Goal: Task Accomplishment & Management: Use online tool/utility

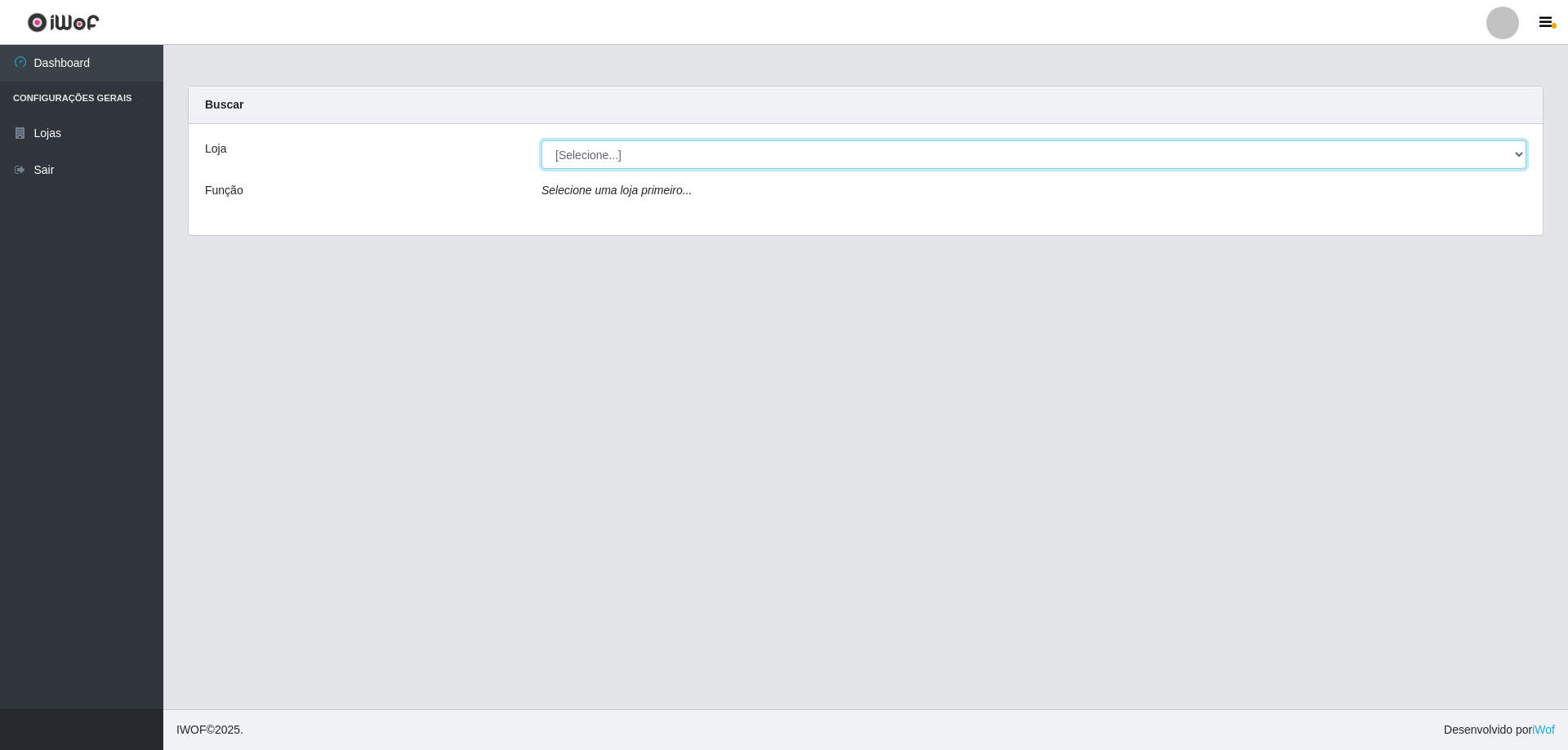
click at [627, 154] on select "[Selecione...] Atacado Vem - [STREET_ADDRESS]" at bounding box center [1034, 155] width 985 height 29
select select "461"
click at [541, 141] on select "[Selecione...] Atacado Vem - [STREET_ADDRESS]" at bounding box center [1034, 155] width 985 height 29
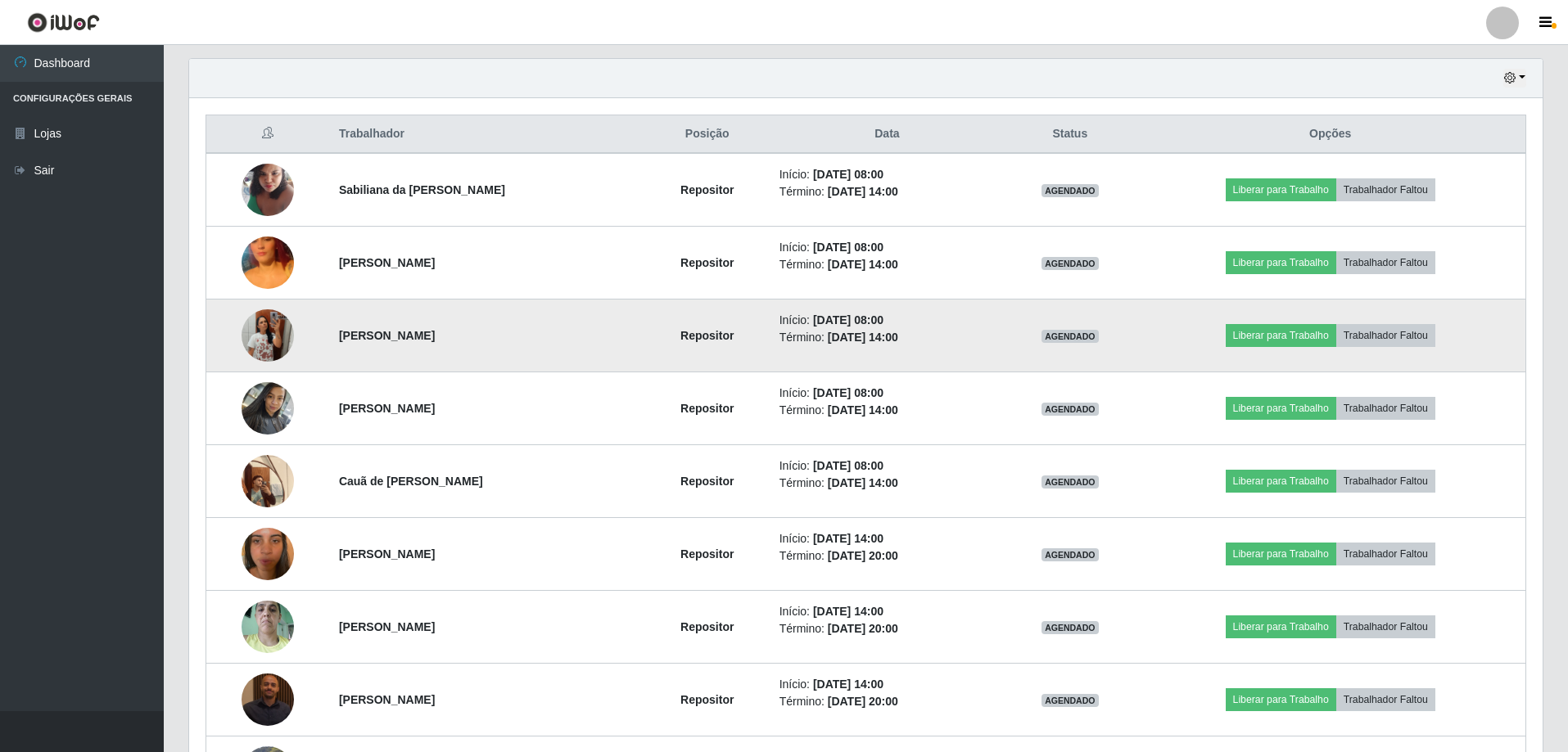
scroll to position [535, 0]
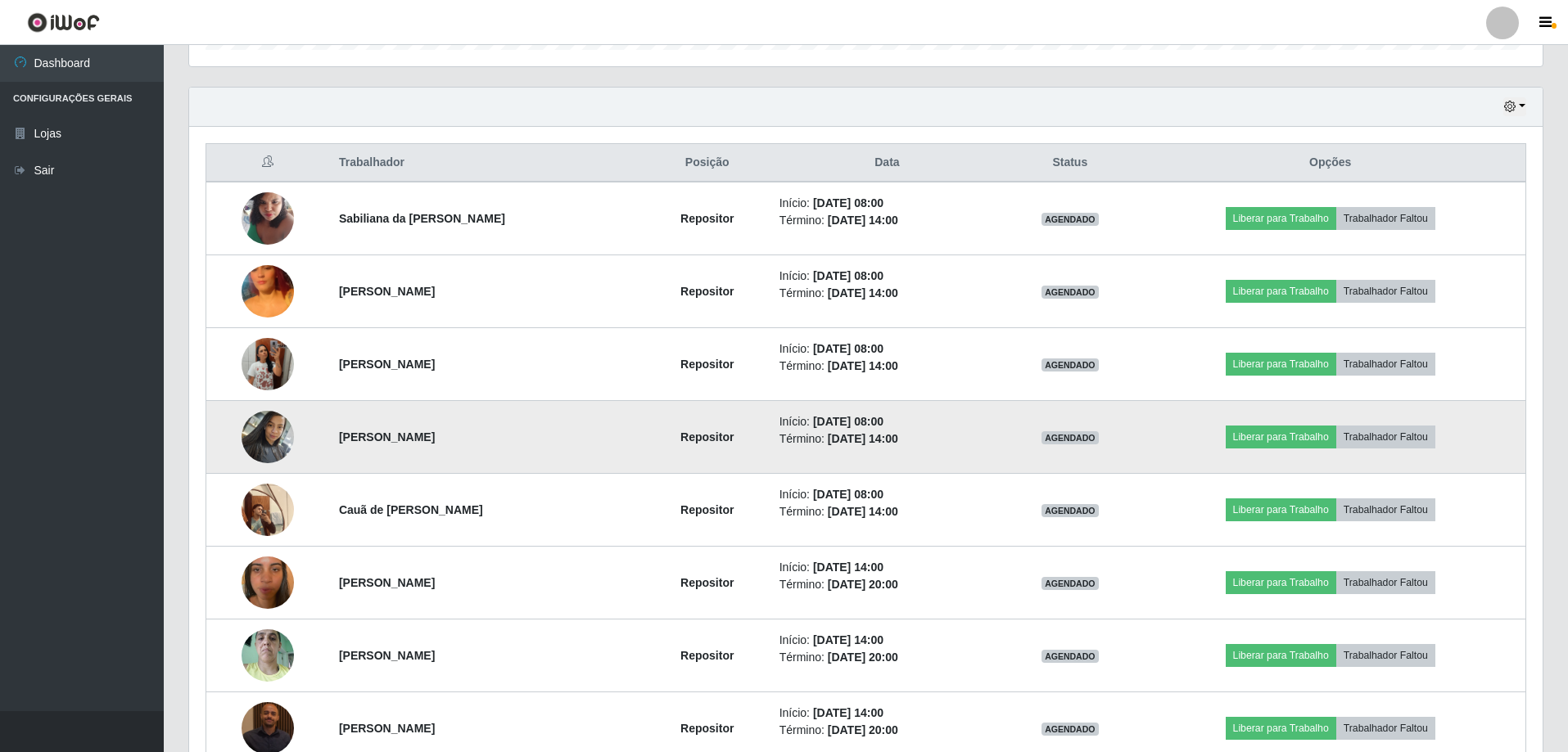
click at [256, 439] on img at bounding box center [268, 437] width 52 height 69
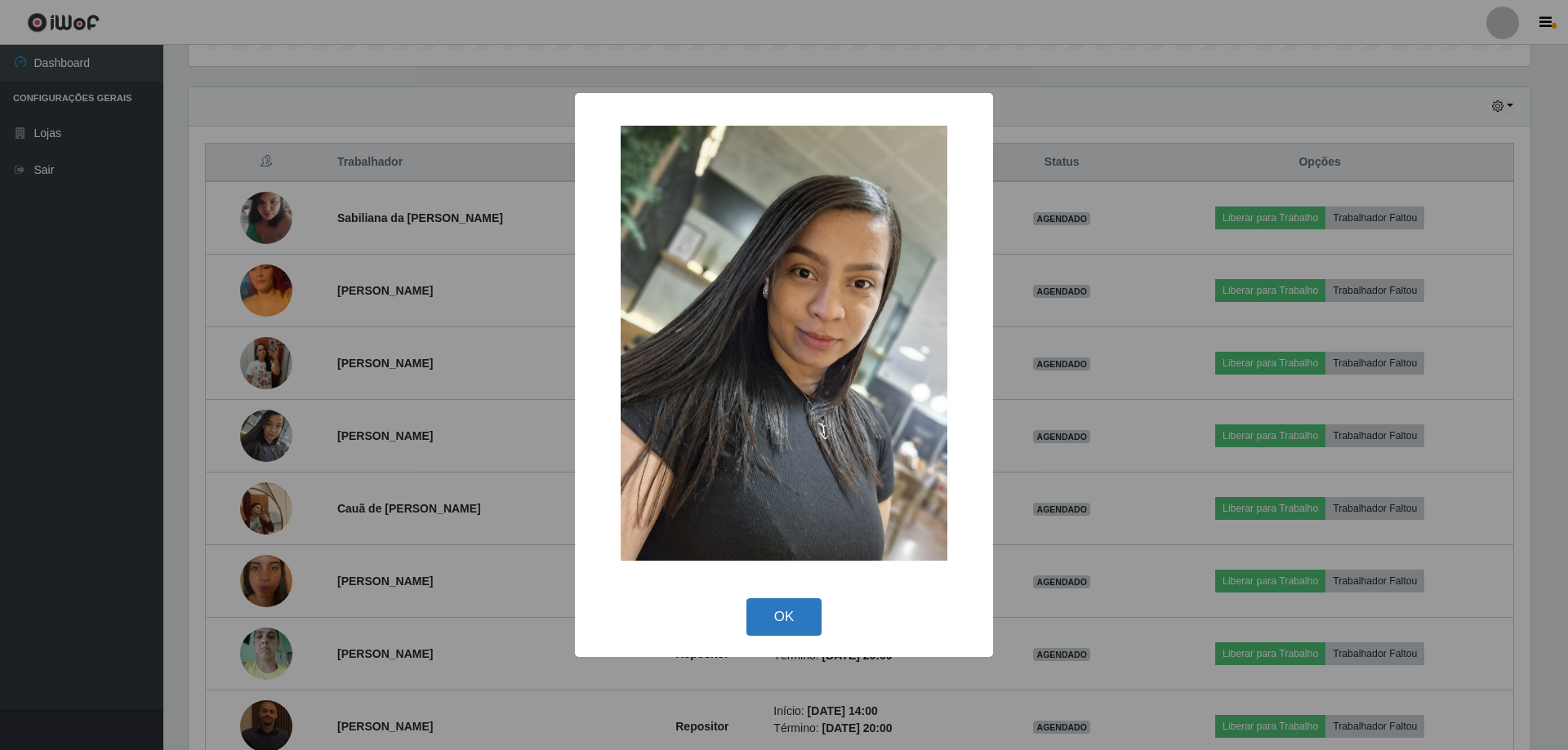
click at [765, 621] on button "OK" at bounding box center [784, 618] width 76 height 39
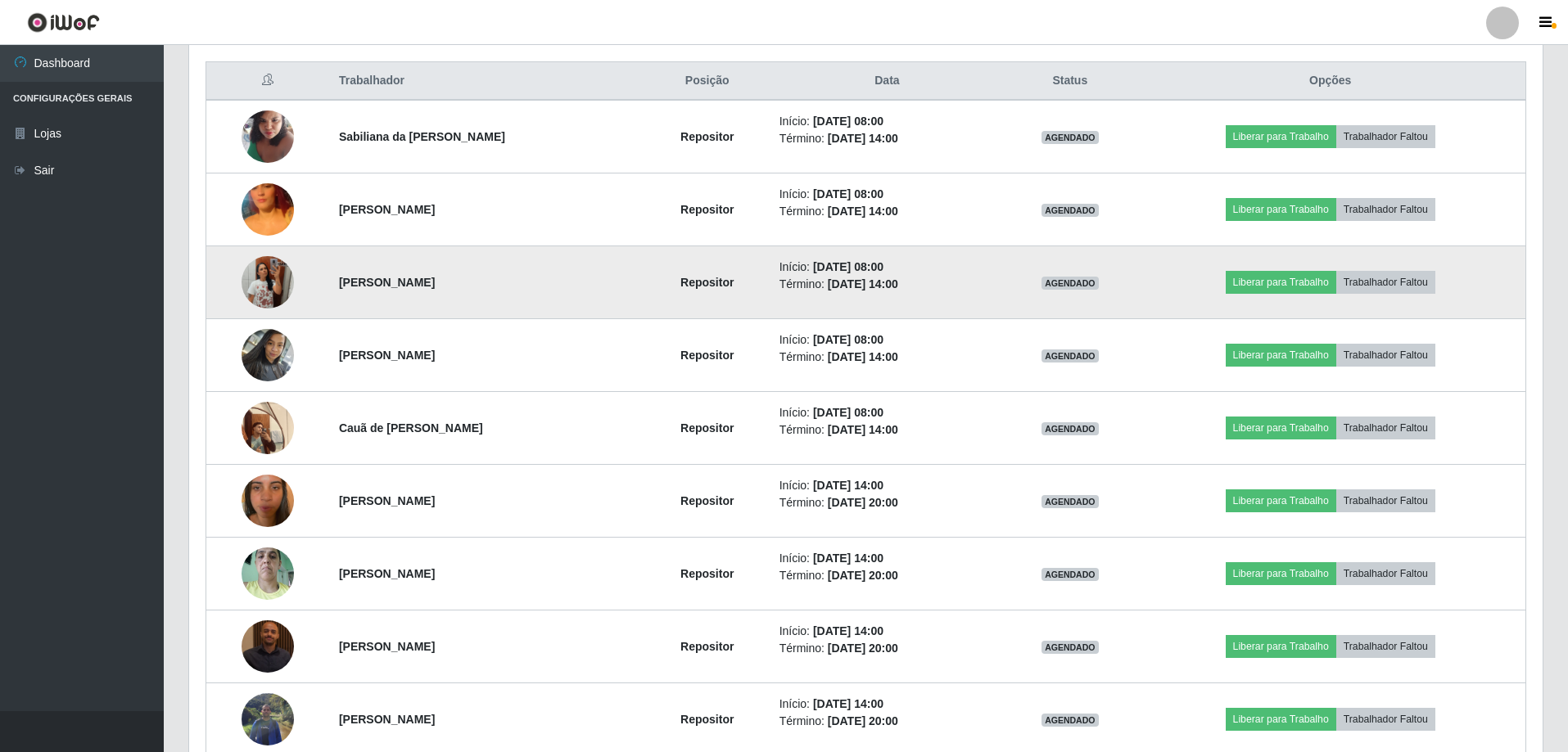
scroll to position [535, 0]
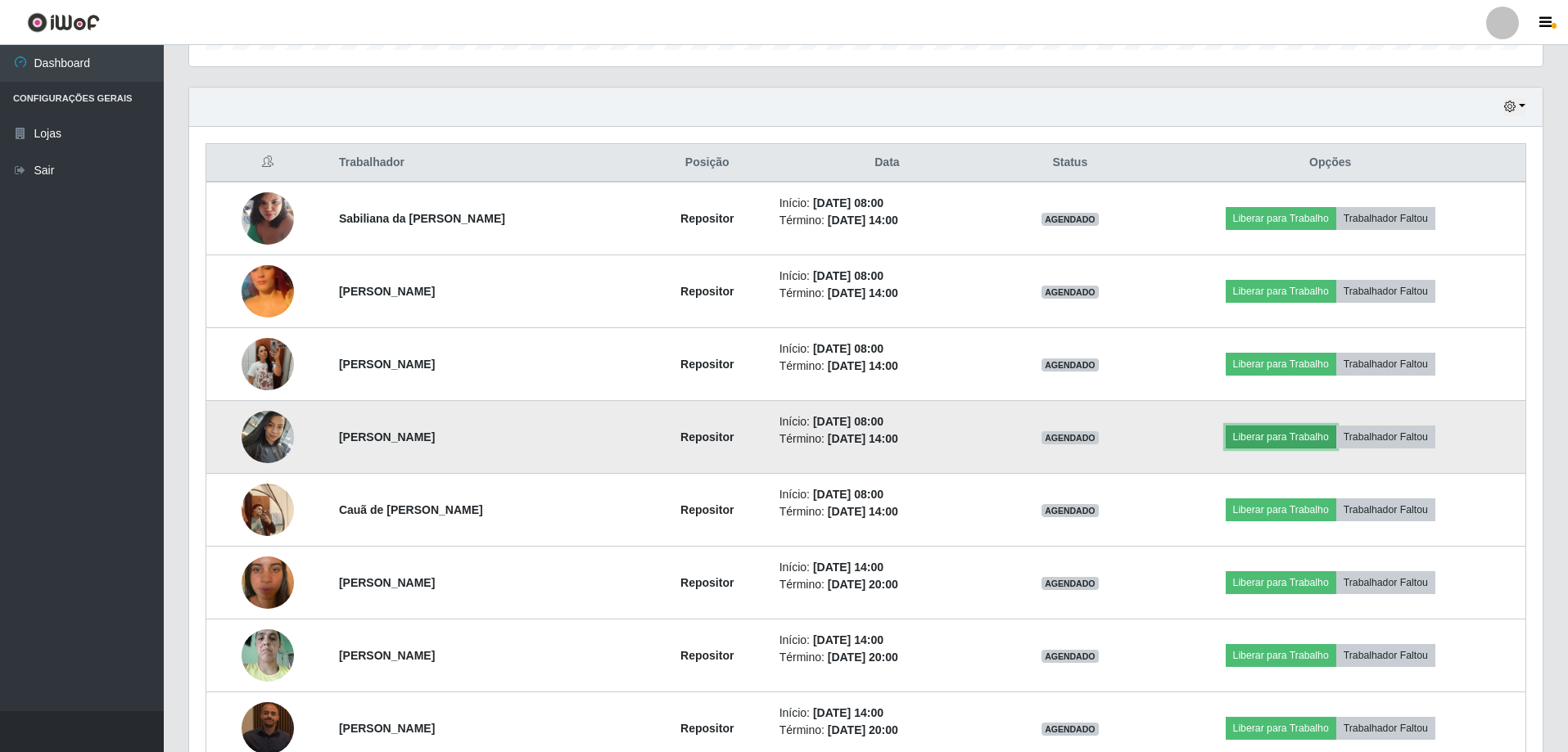
click at [1249, 433] on button "Liberar para Trabalho" at bounding box center [1281, 437] width 111 height 23
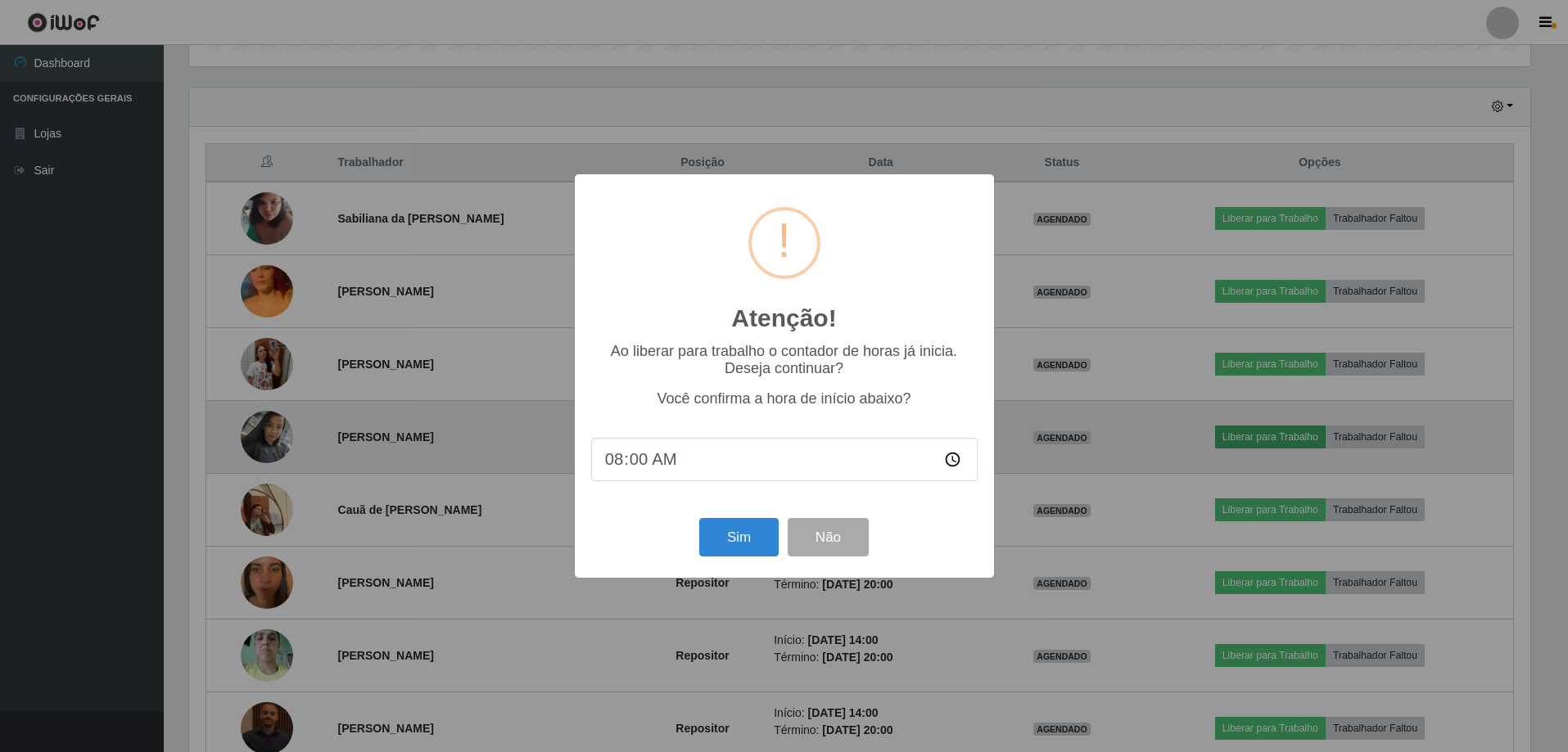
scroll to position [340, 1345]
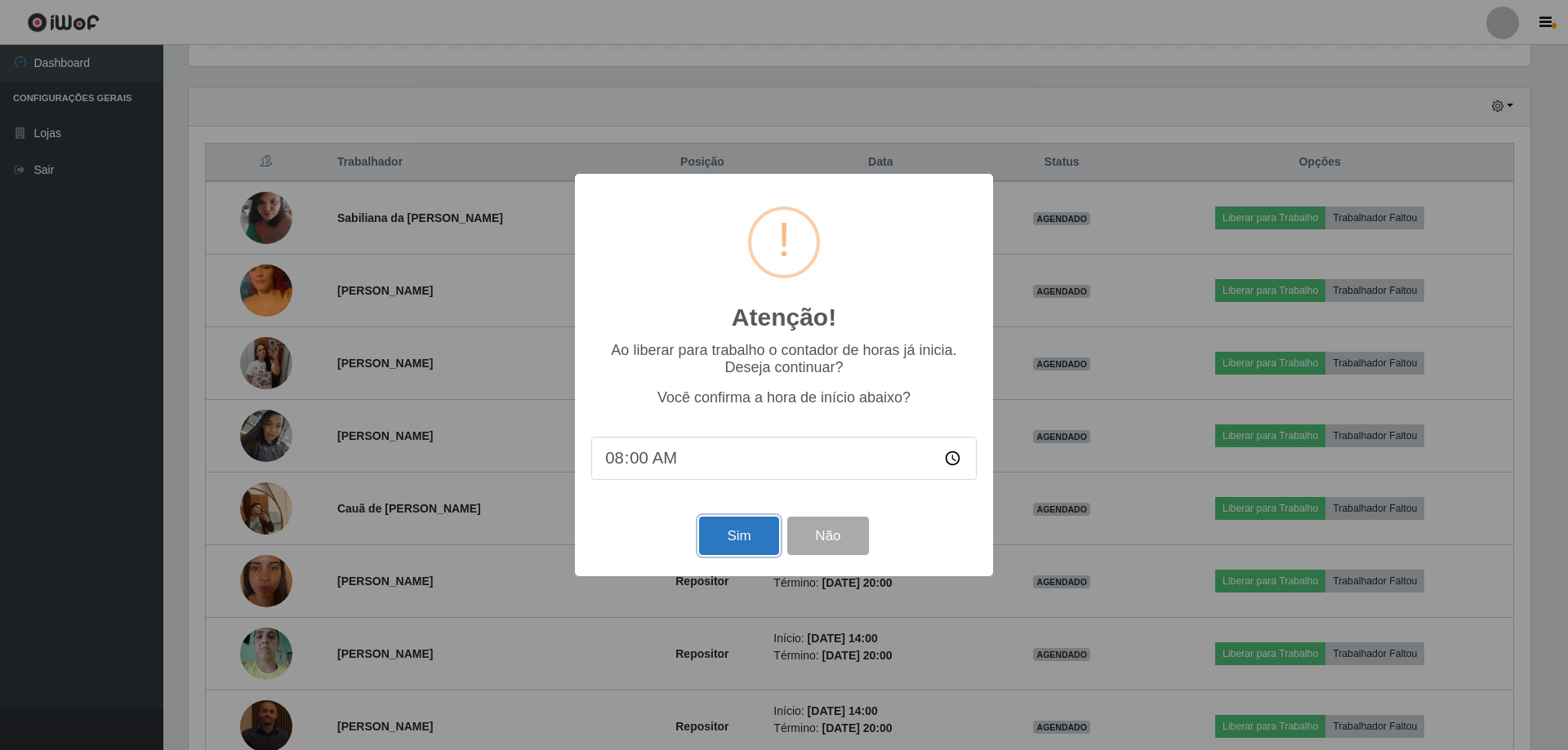
click at [744, 535] on button "Sim" at bounding box center [738, 536] width 79 height 39
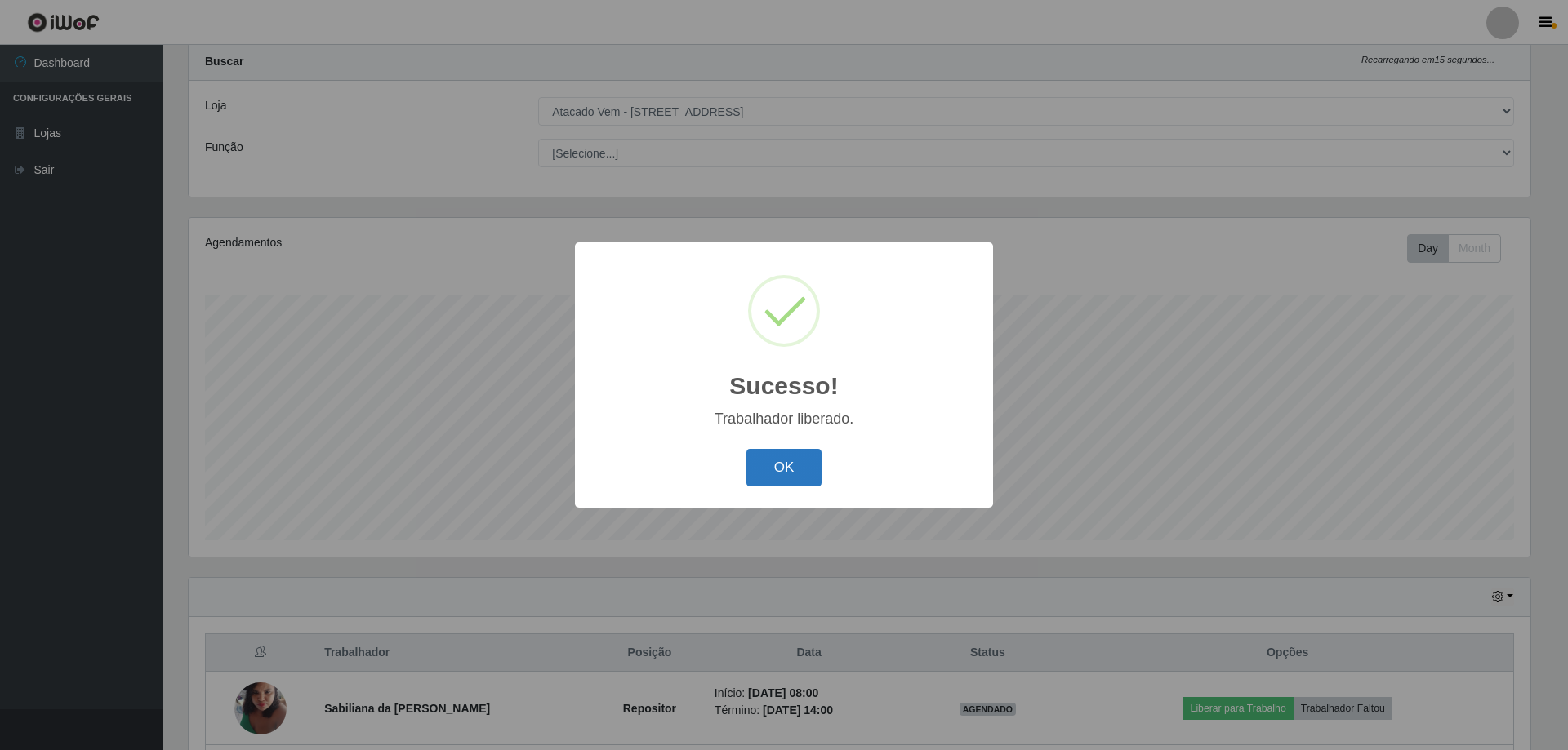
click at [804, 456] on button "OK" at bounding box center [784, 469] width 76 height 39
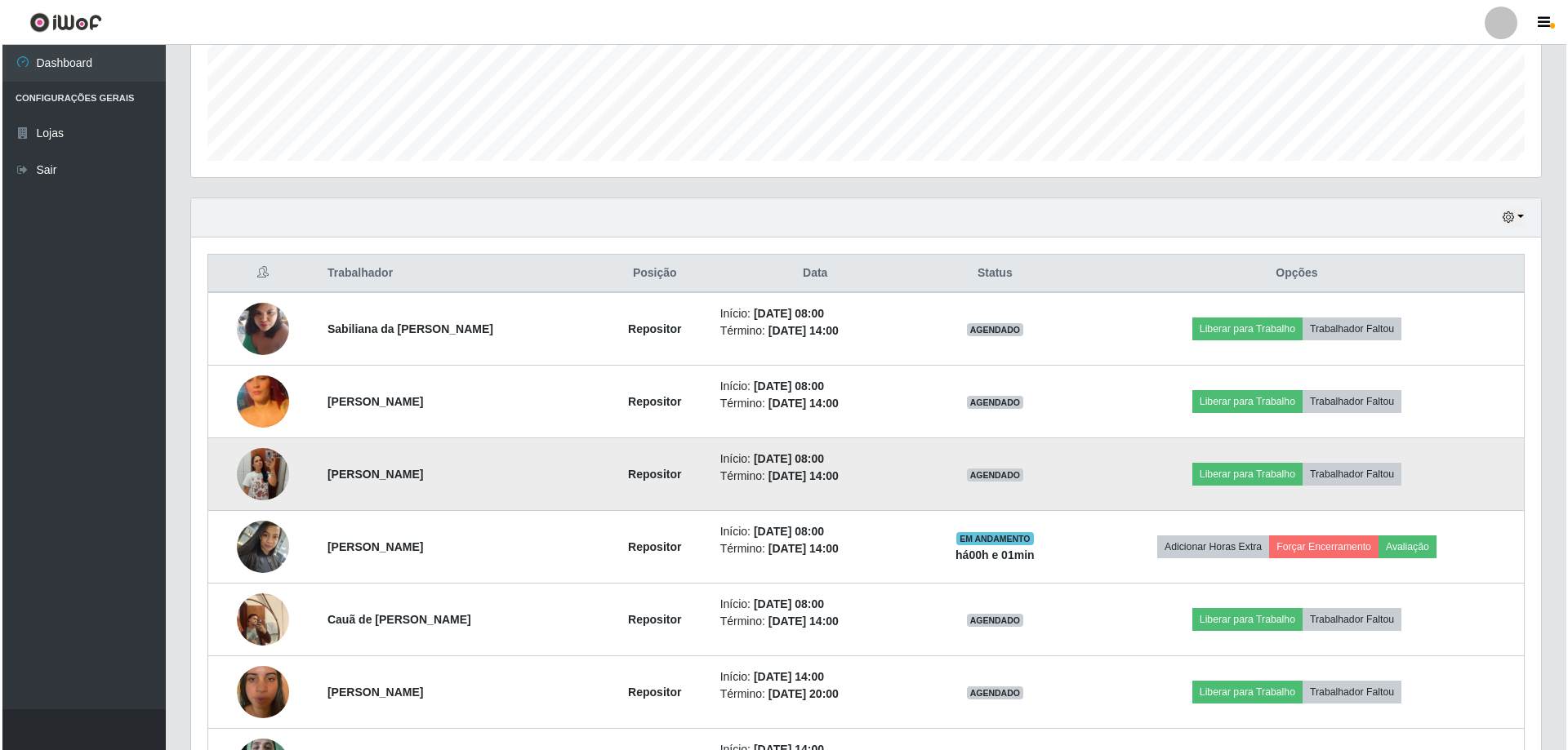
scroll to position [452, 0]
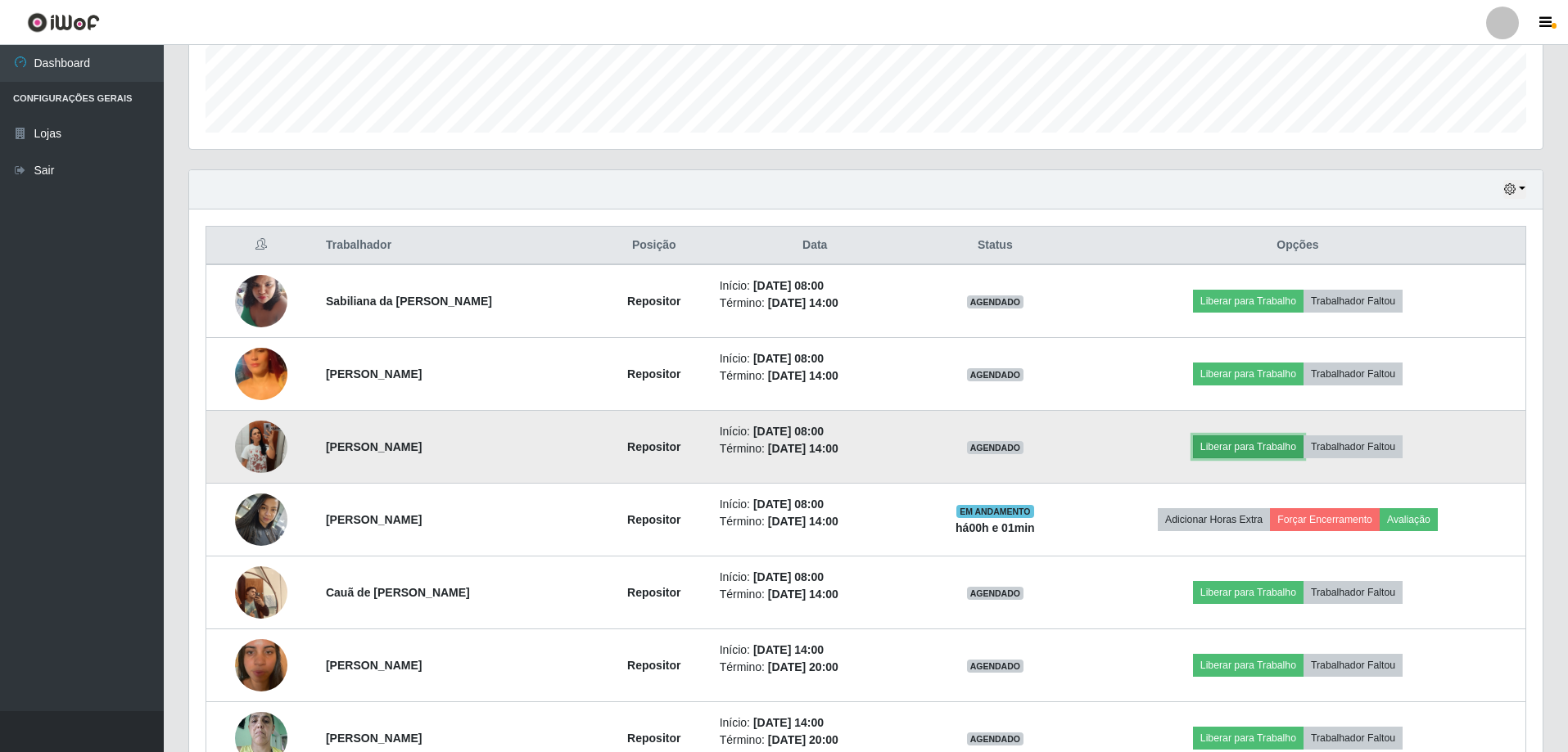
click at [1244, 445] on button "Liberar para Trabalho" at bounding box center [1248, 446] width 111 height 23
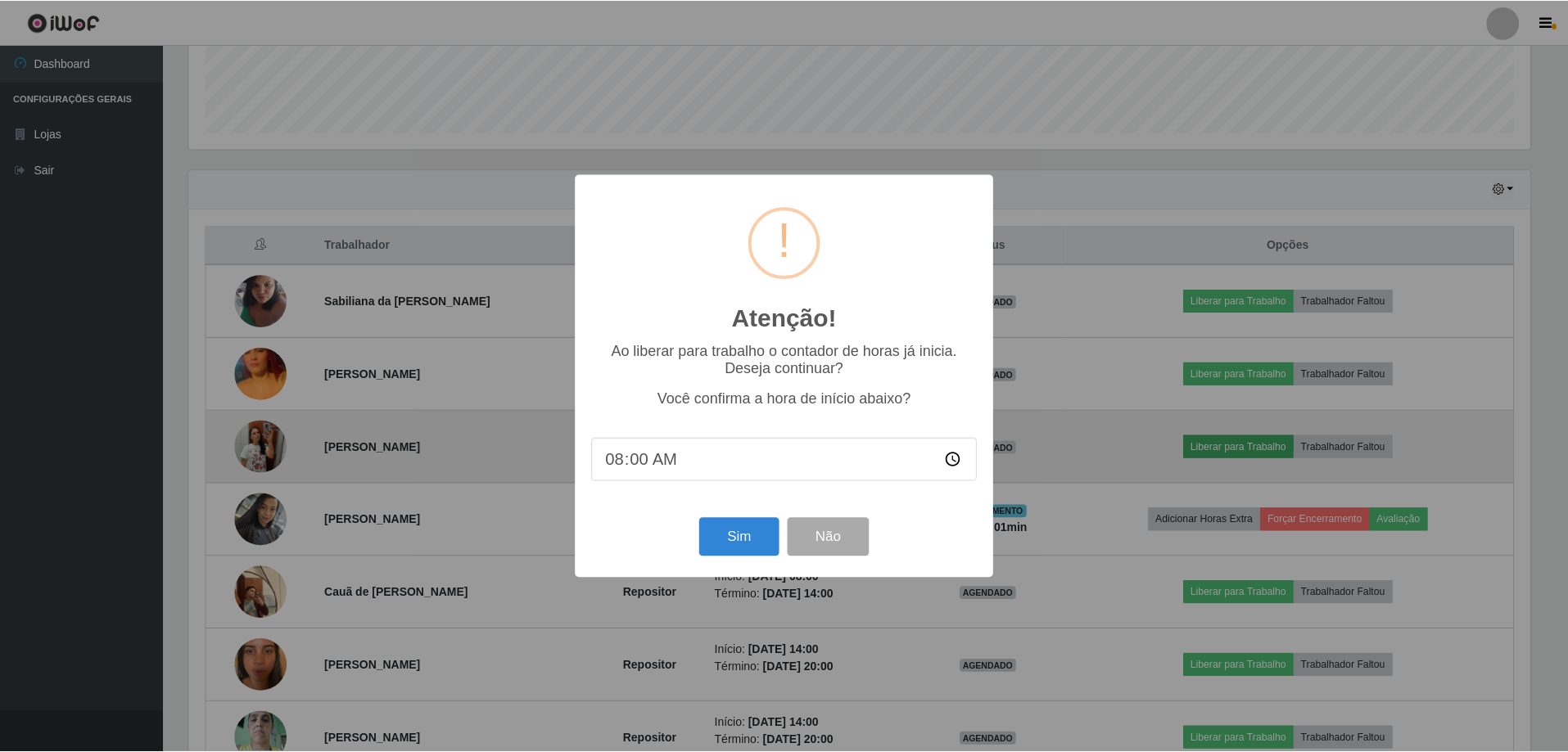
scroll to position [340, 1345]
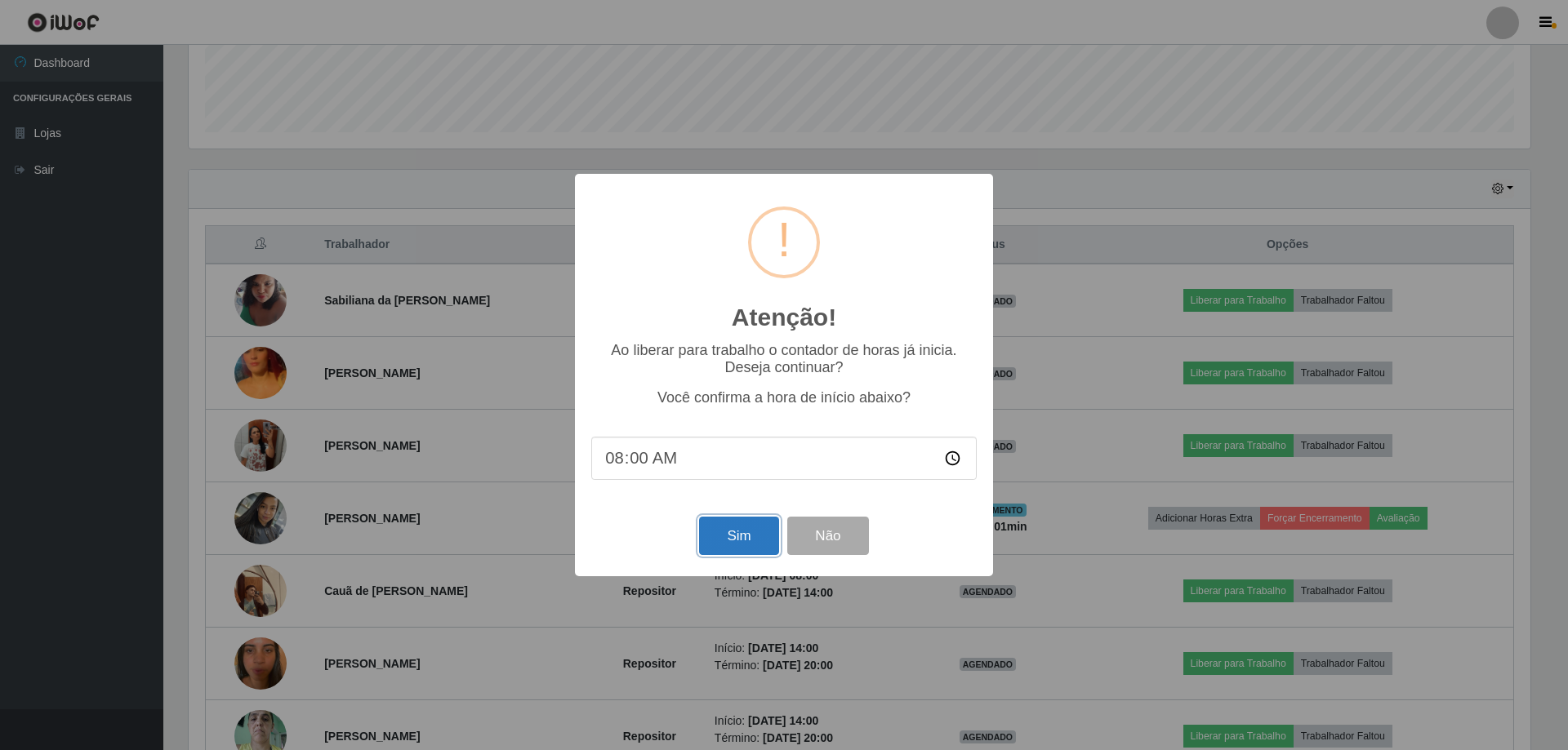
click at [754, 549] on button "Sim" at bounding box center [738, 536] width 79 height 39
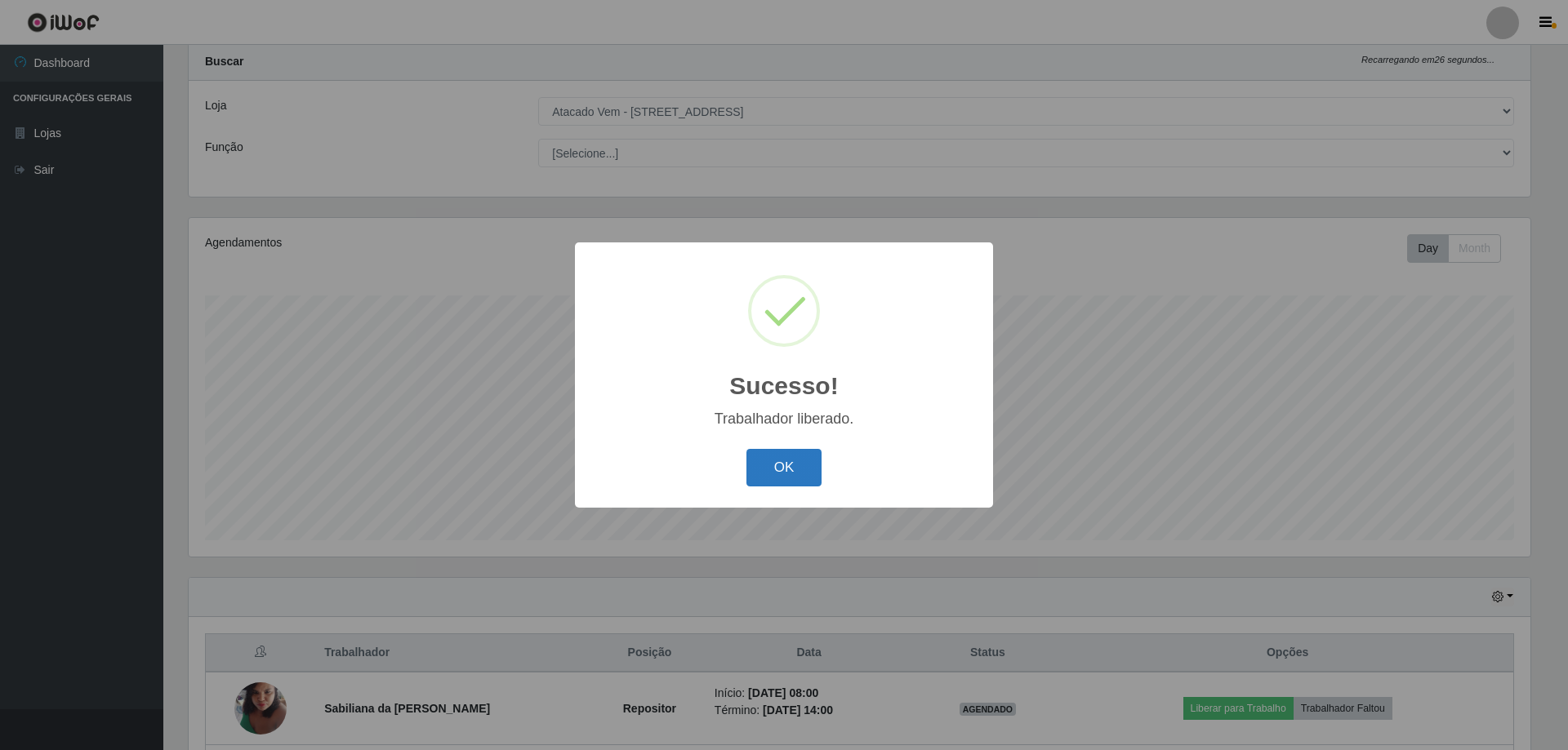
click at [768, 468] on button "OK" at bounding box center [784, 469] width 76 height 39
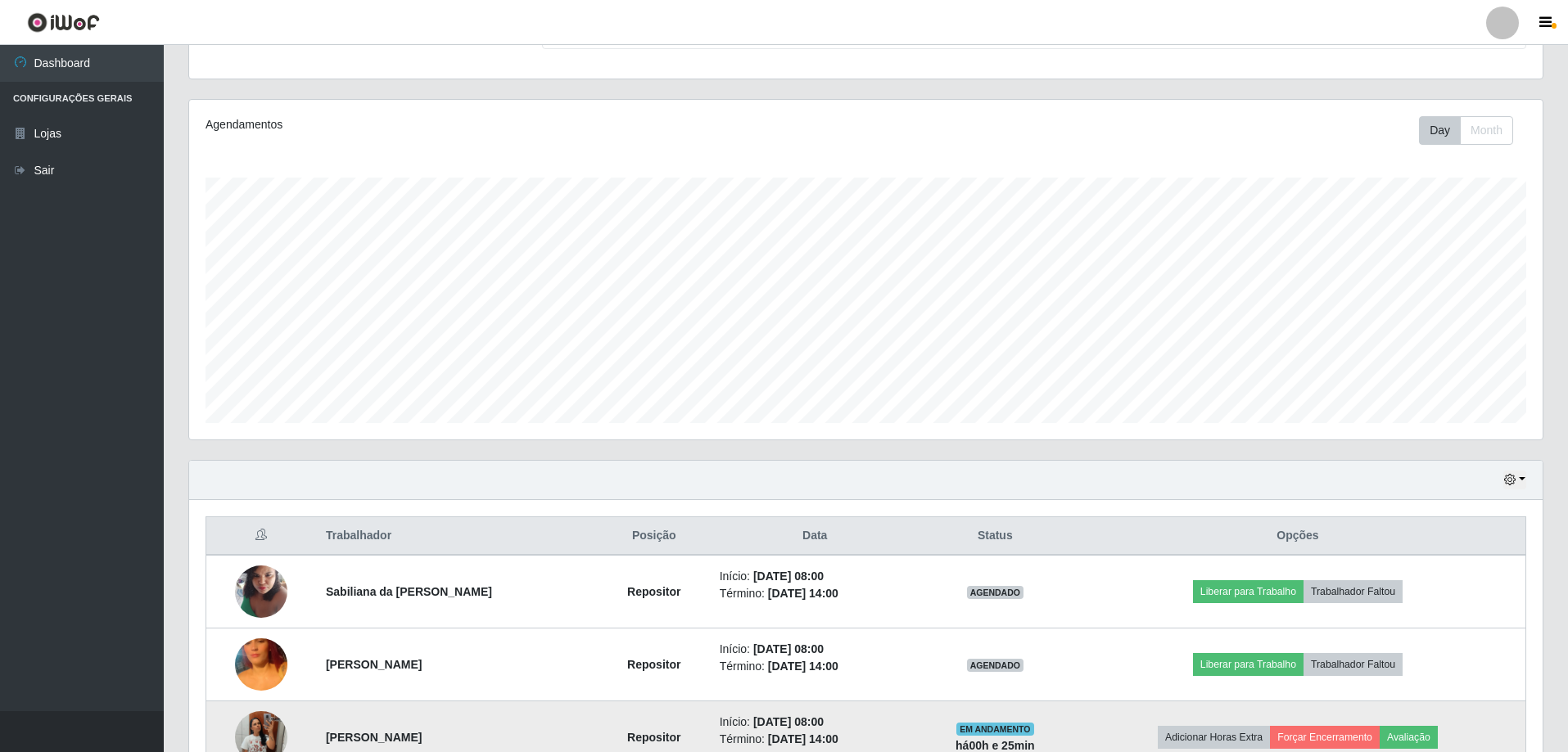
scroll to position [0, 0]
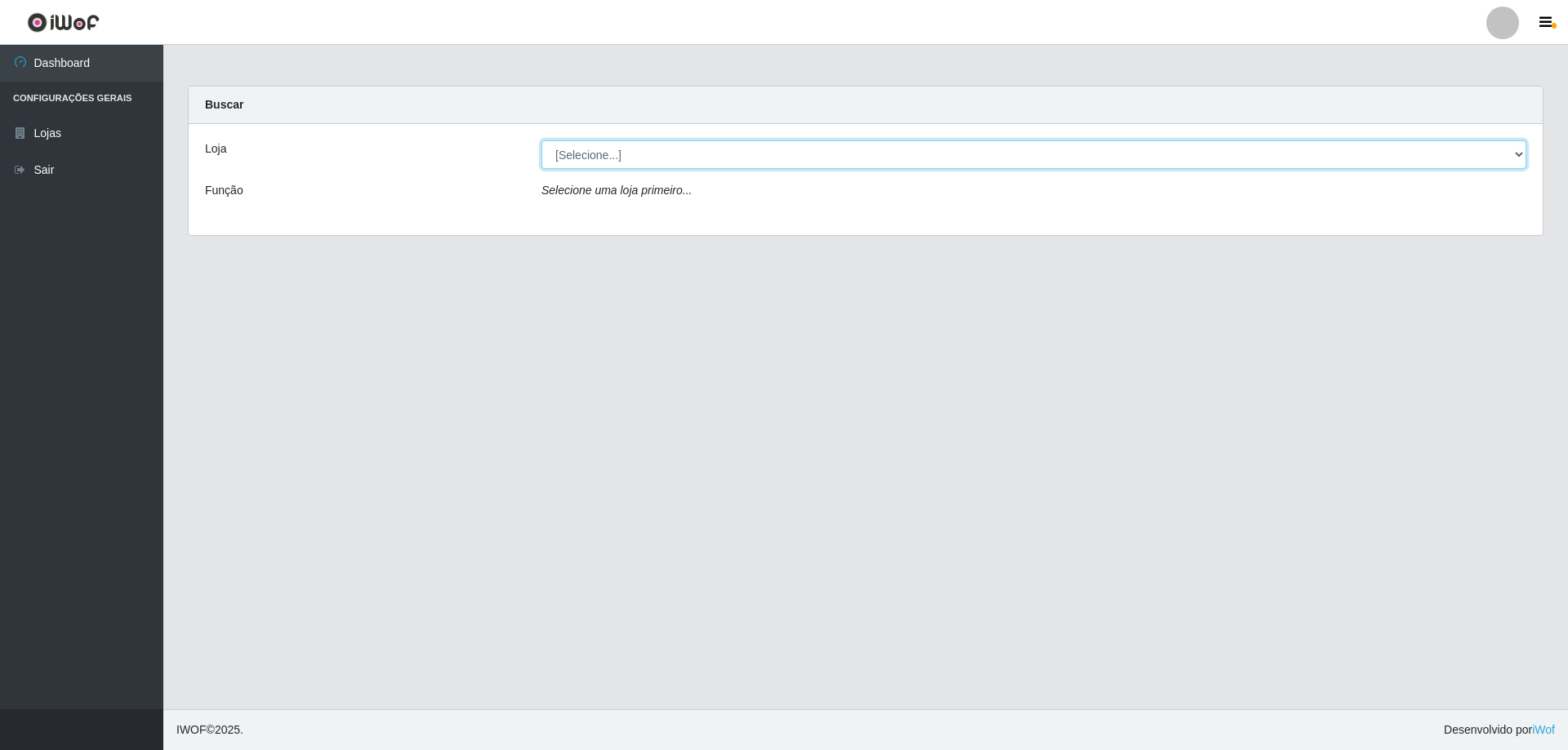
click at [846, 149] on select "[Selecione...] Atacado Vem - [STREET_ADDRESS]" at bounding box center [1034, 155] width 985 height 29
select select "461"
click at [541, 141] on select "[Selecione...] Atacado Vem - [STREET_ADDRESS]" at bounding box center [1034, 155] width 985 height 29
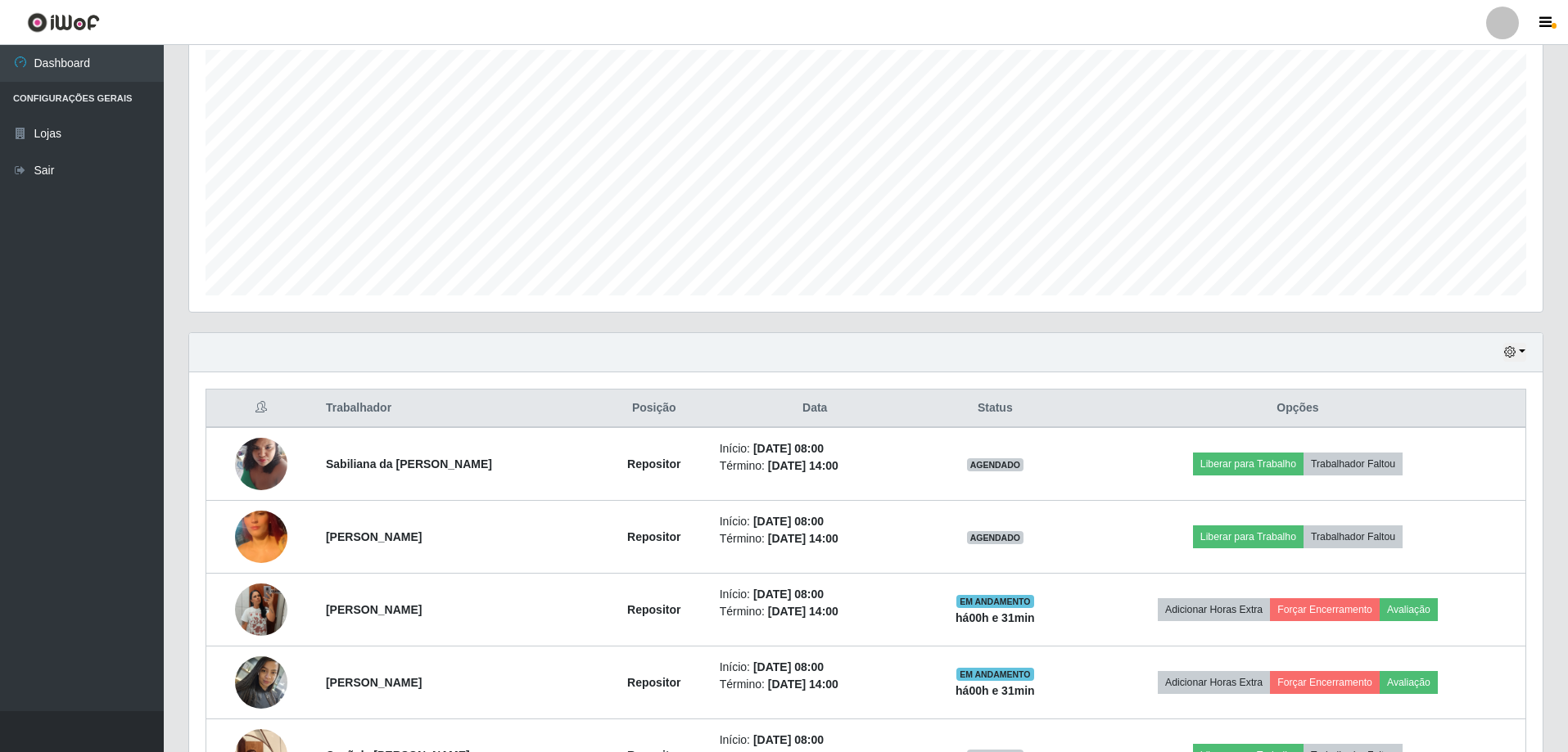
scroll to position [327, 0]
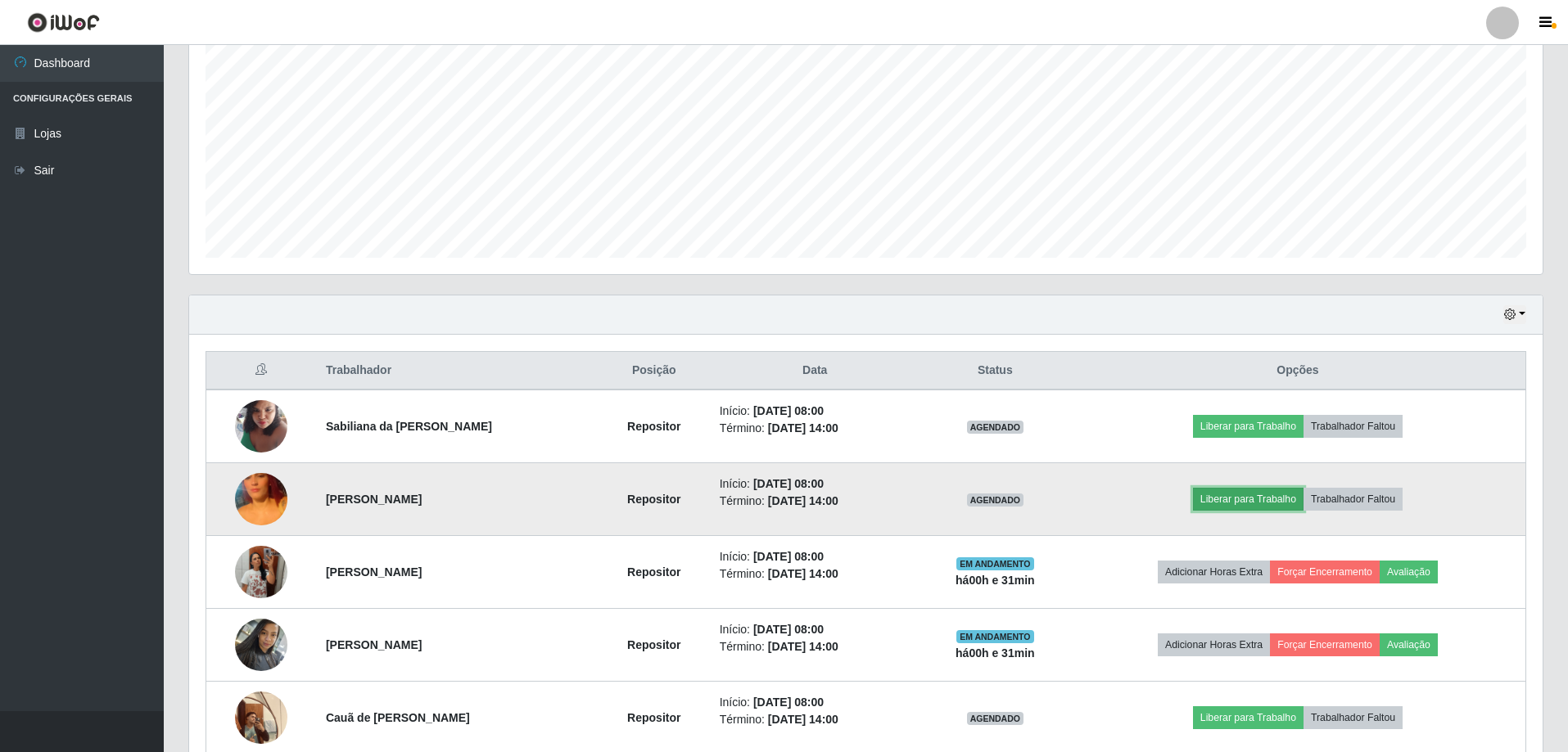
click at [1255, 499] on button "Liberar para Trabalho" at bounding box center [1248, 499] width 111 height 23
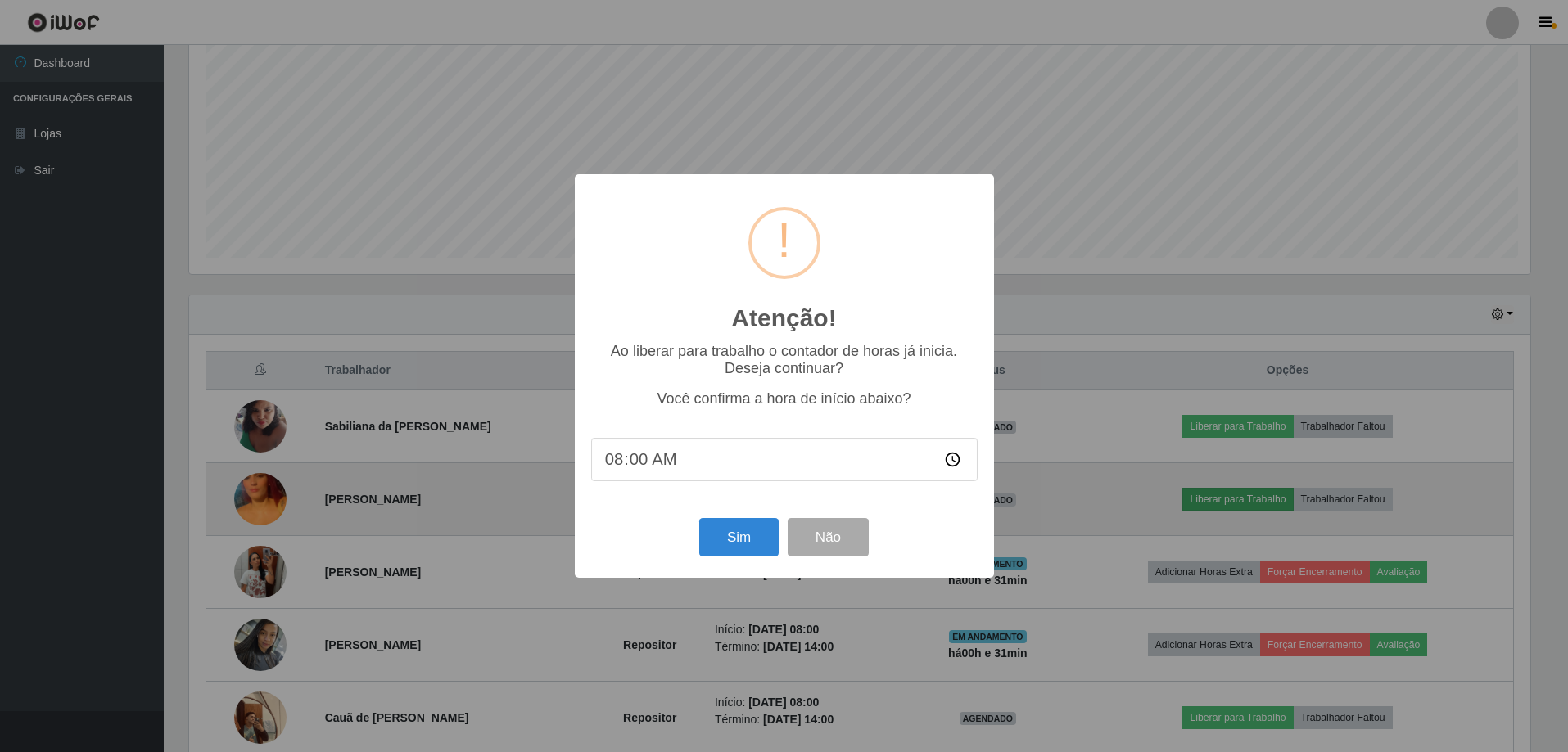
scroll to position [340, 1345]
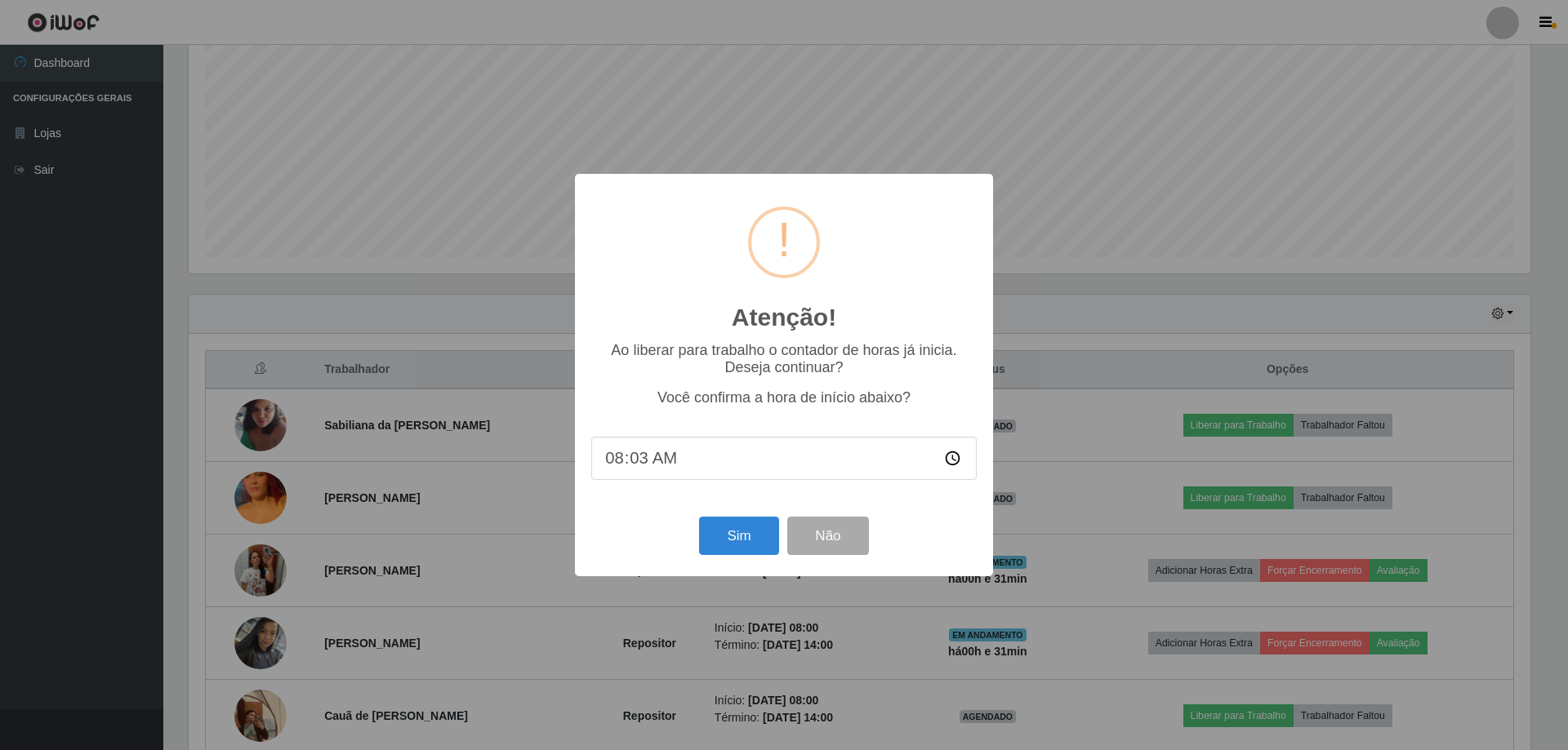
type input "08:30"
click at [734, 549] on button "Sim" at bounding box center [738, 536] width 79 height 39
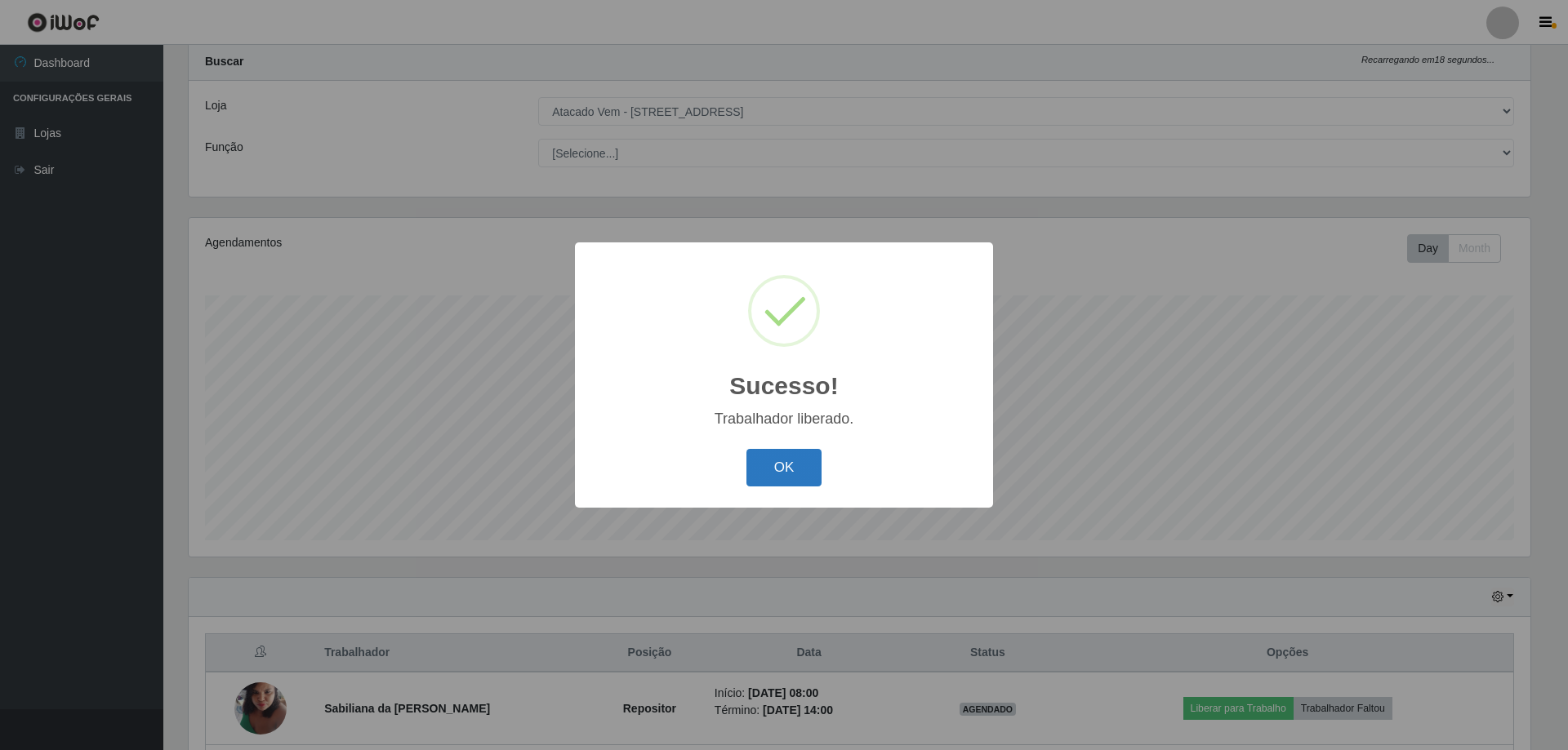
click at [792, 462] on button "OK" at bounding box center [784, 469] width 76 height 39
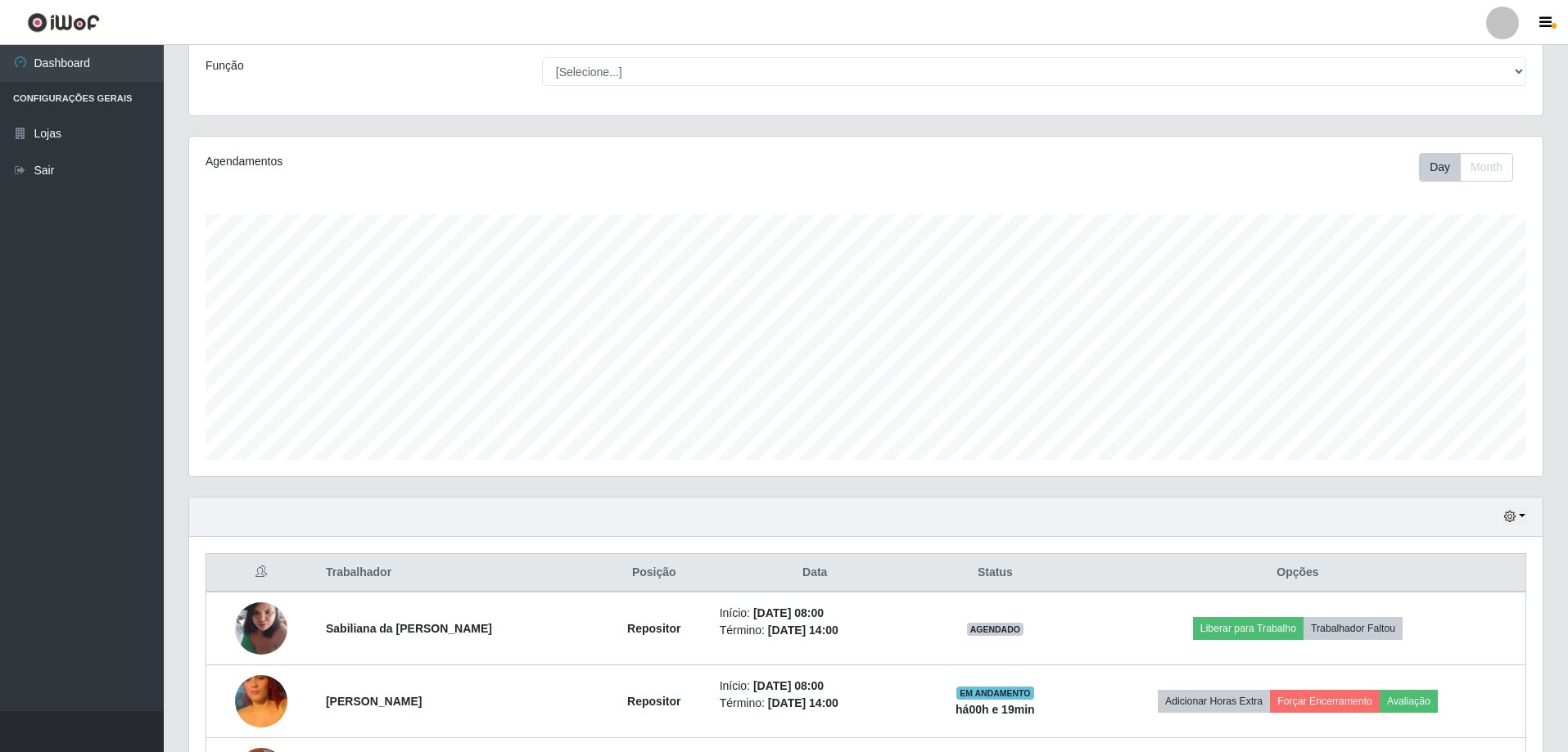
scroll to position [207, 0]
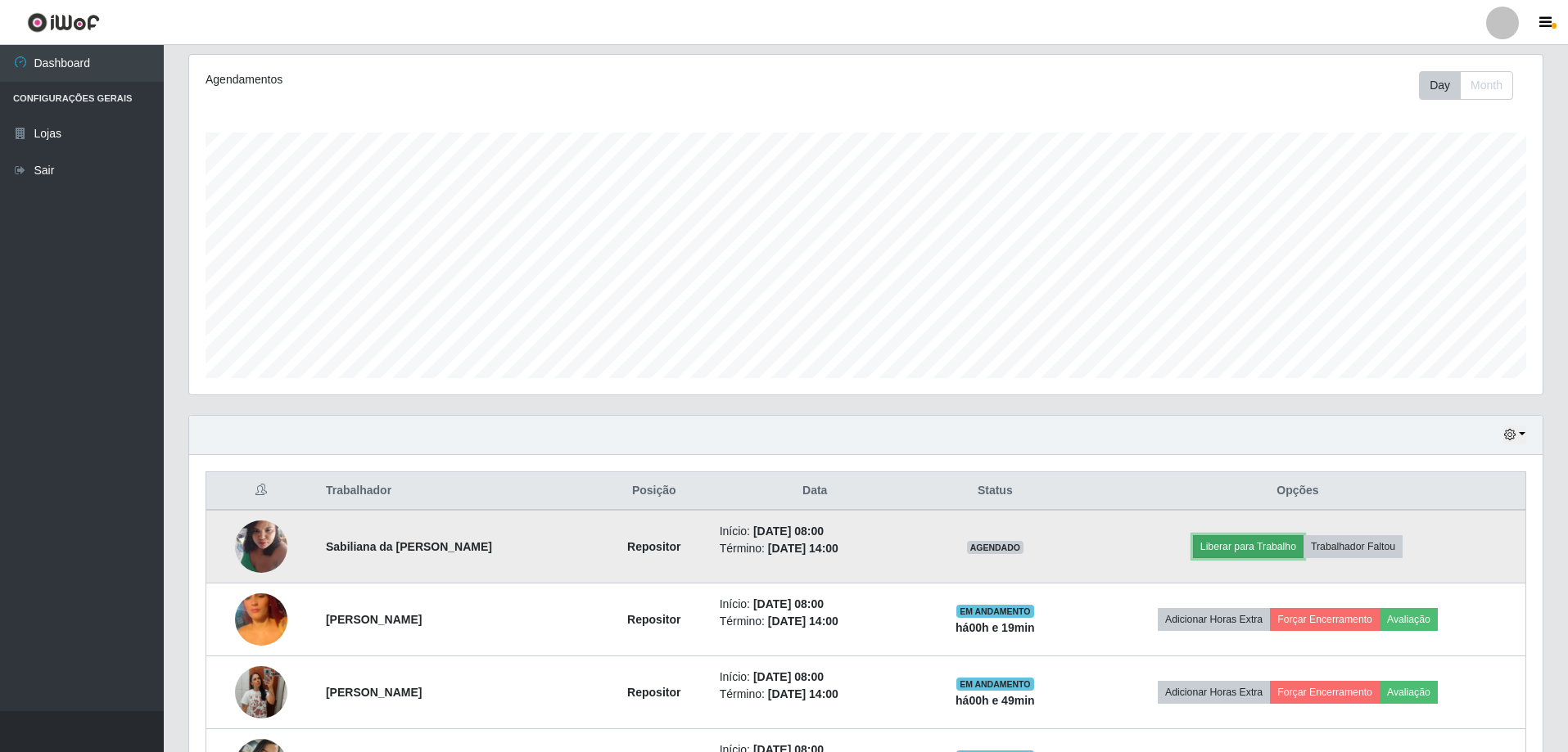
click at [1241, 548] on button "Liberar para Trabalho" at bounding box center [1248, 546] width 111 height 23
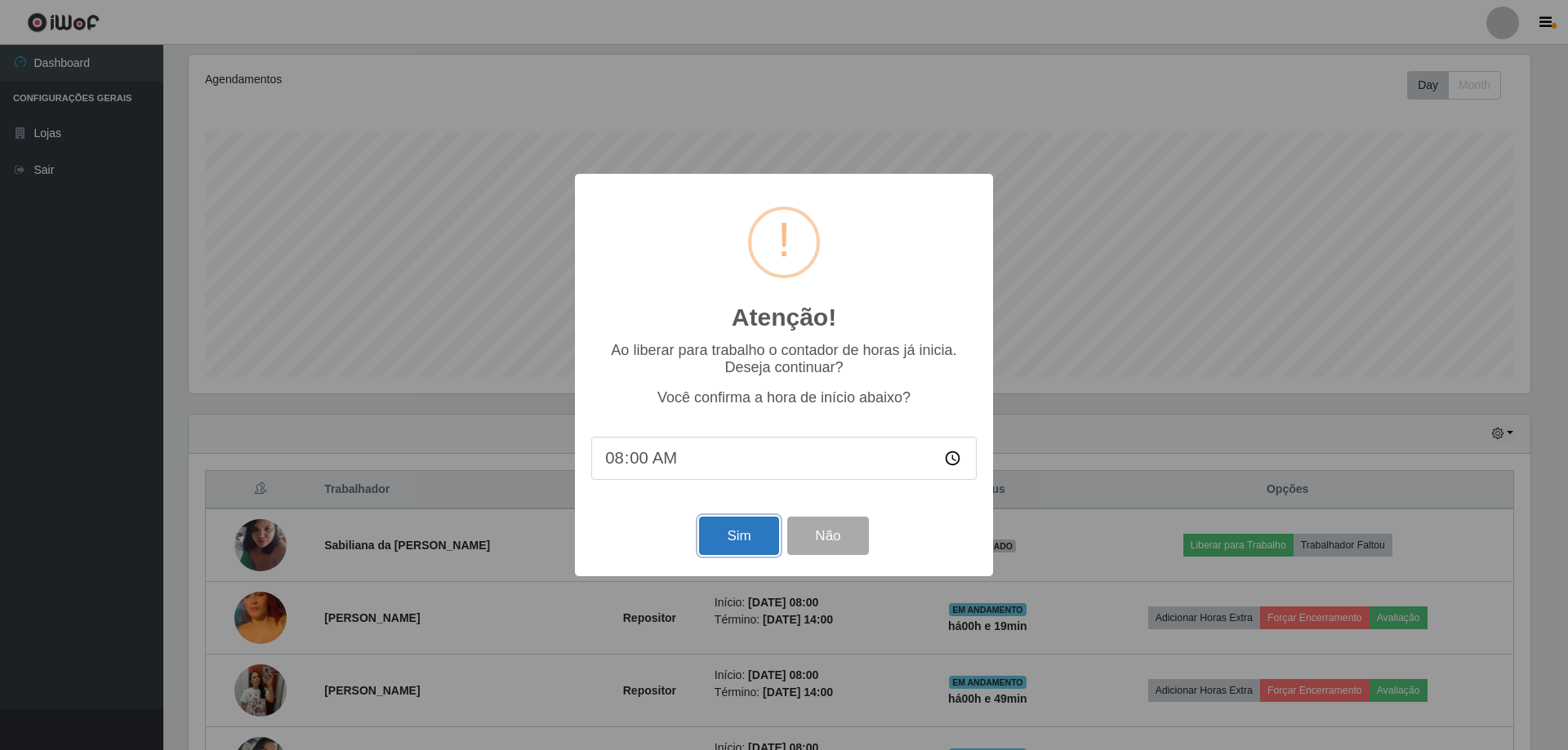
click at [757, 549] on button "Sim" at bounding box center [738, 536] width 79 height 39
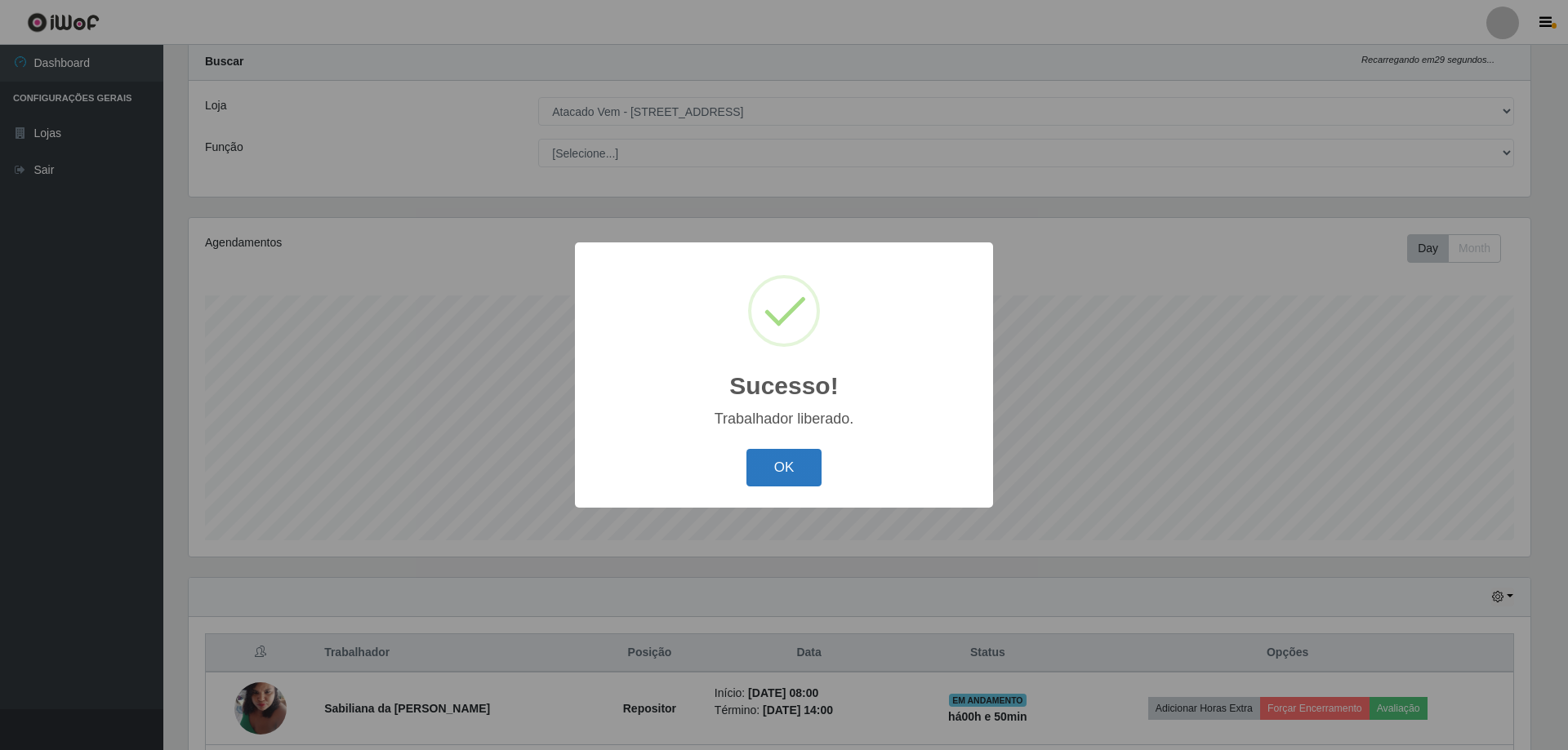
click at [781, 477] on button "OK" at bounding box center [784, 469] width 76 height 39
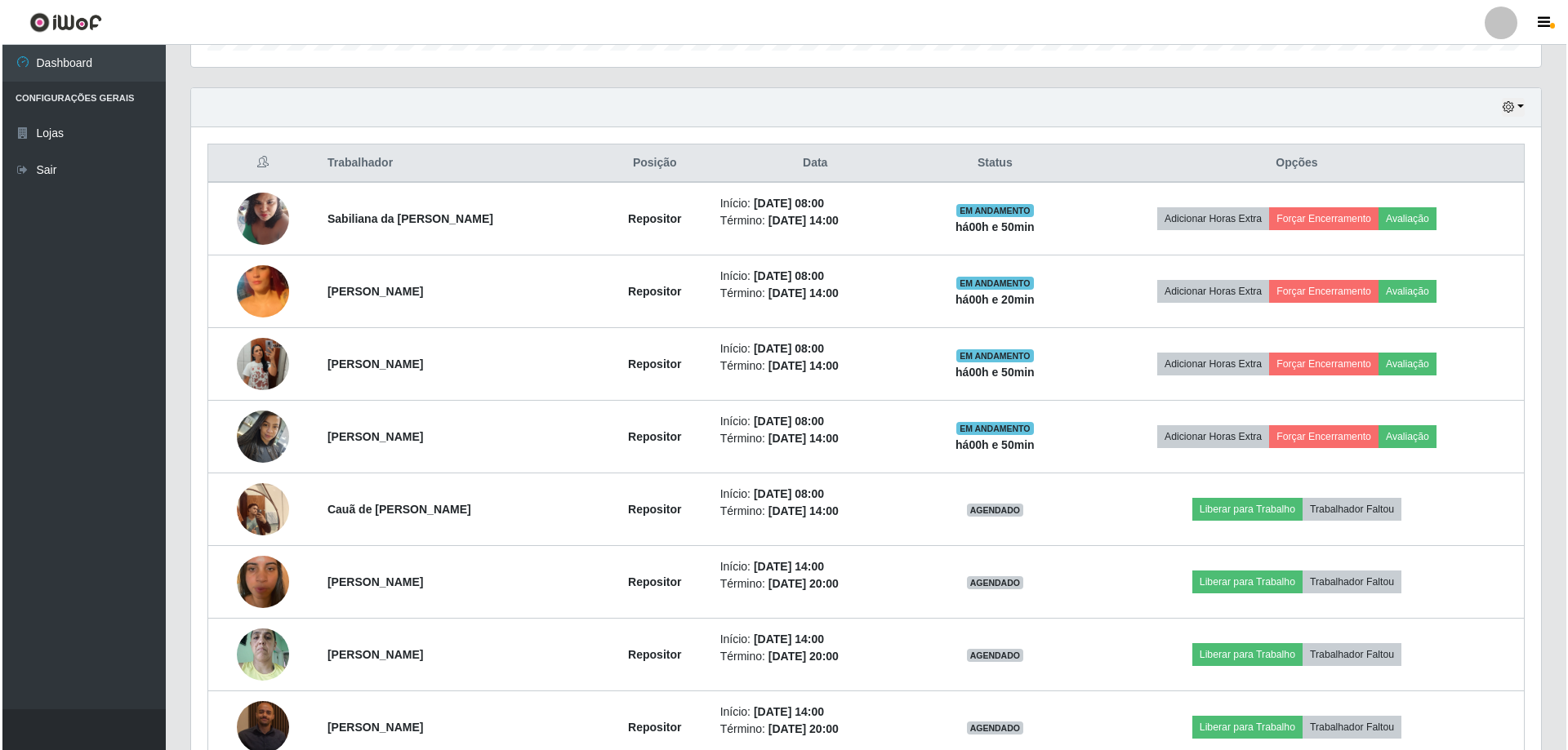
scroll to position [614, 0]
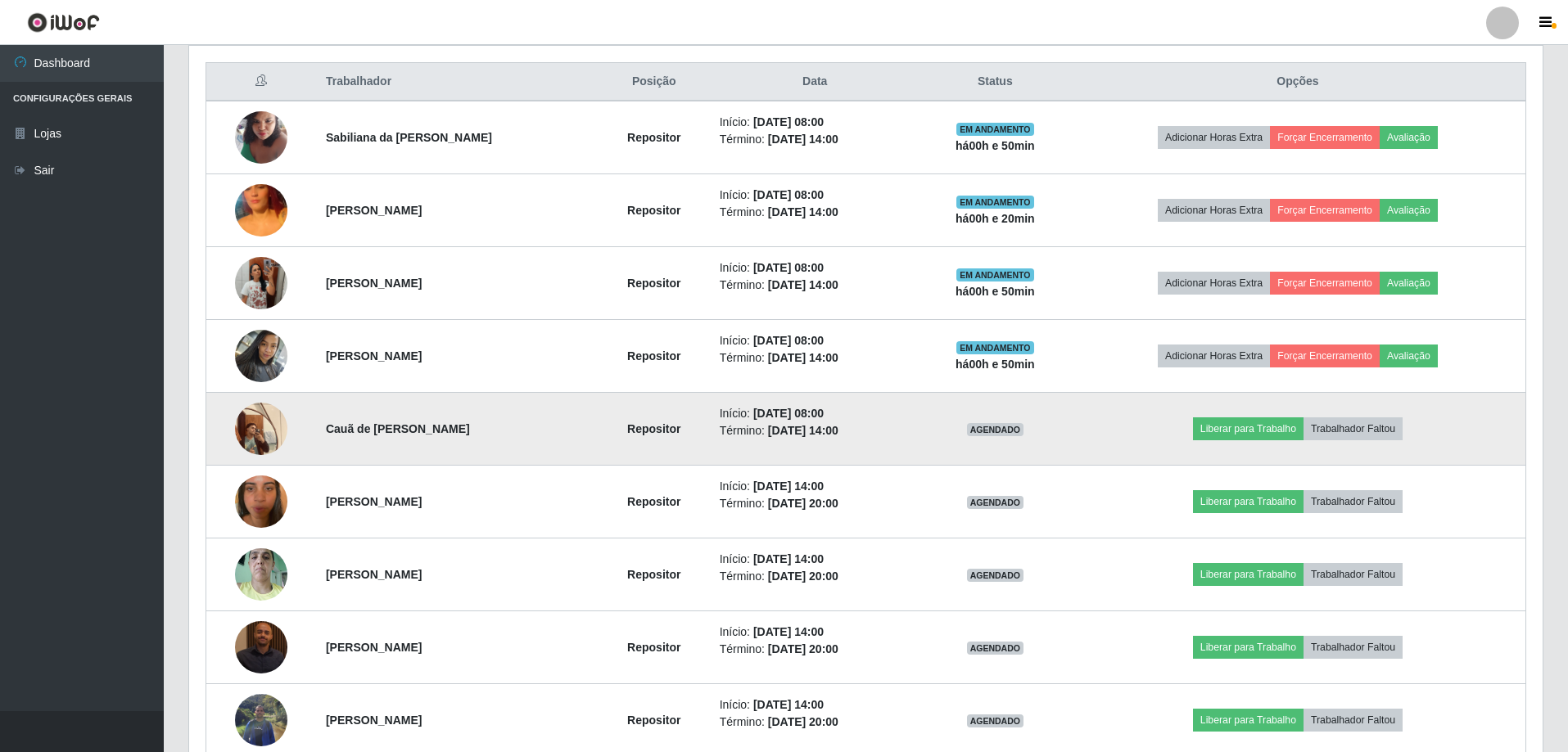
click at [256, 427] on img at bounding box center [261, 428] width 52 height 69
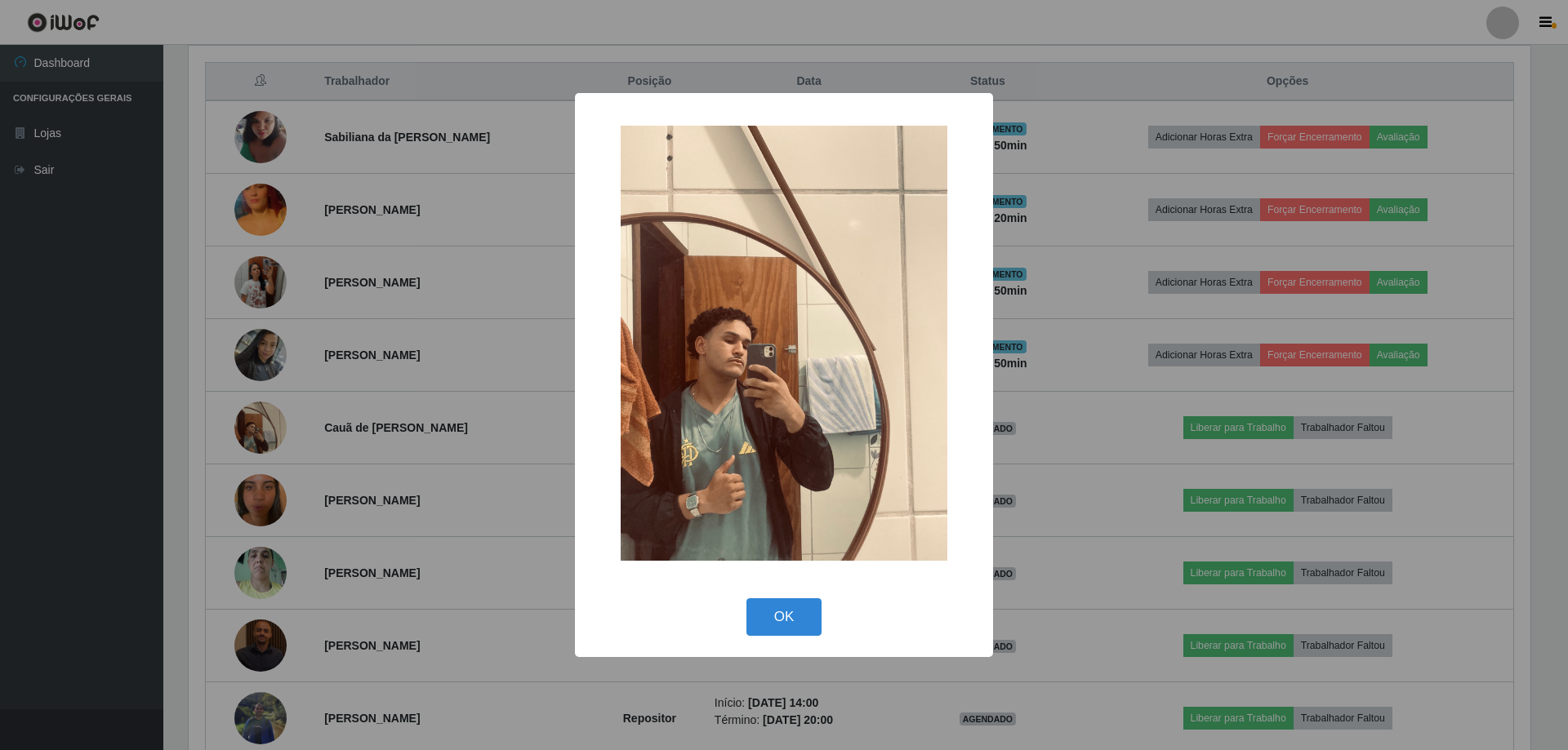
click at [734, 402] on img at bounding box center [783, 343] width 326 height 435
click at [787, 624] on button "OK" at bounding box center [784, 618] width 76 height 39
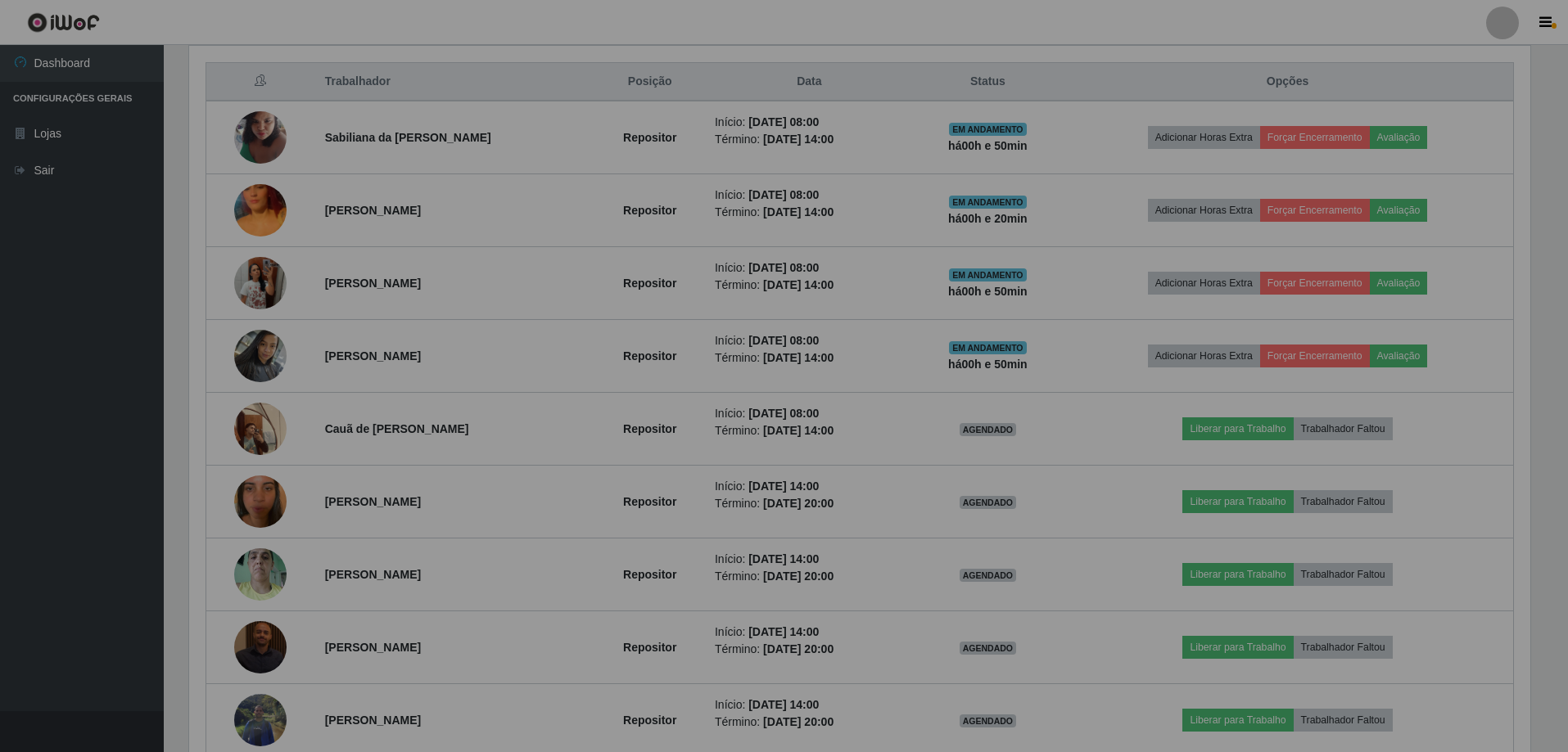
scroll to position [340, 1353]
